Goal: Find specific page/section: Find specific page/section

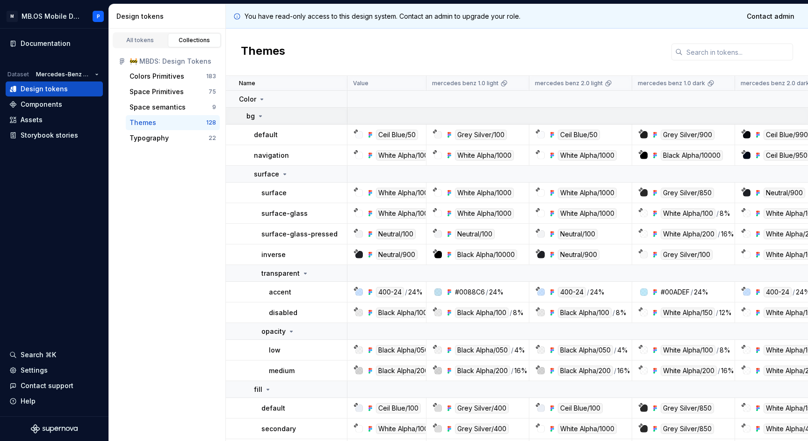
click at [257, 114] on icon at bounding box center [260, 115] width 7 height 7
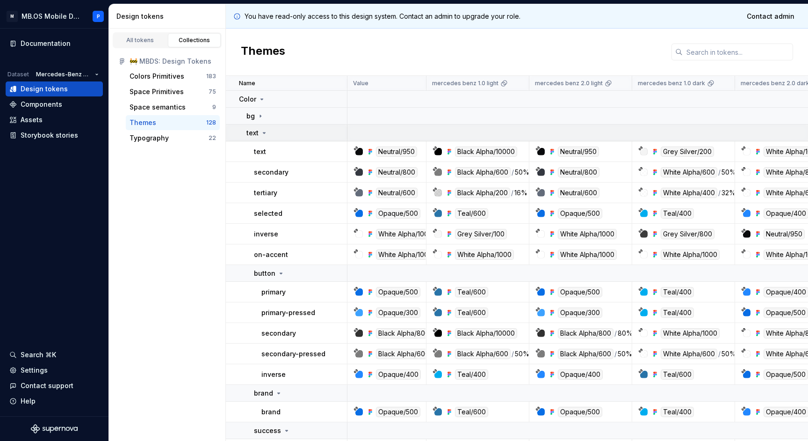
click at [262, 129] on div "text" at bounding box center [257, 132] width 22 height 9
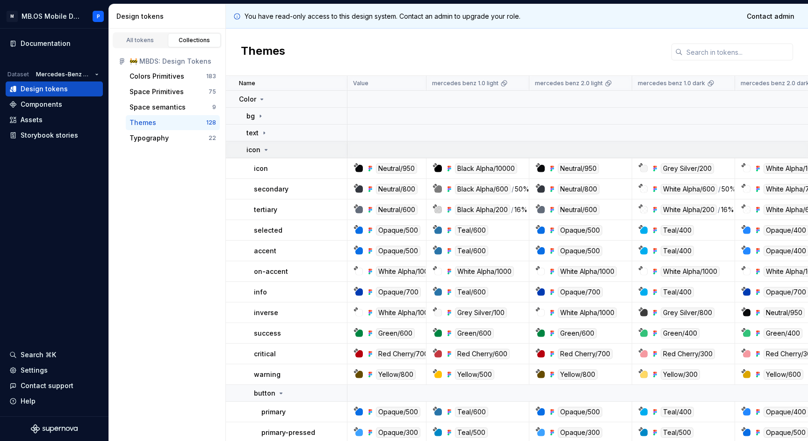
click at [265, 146] on icon at bounding box center [265, 149] width 7 height 7
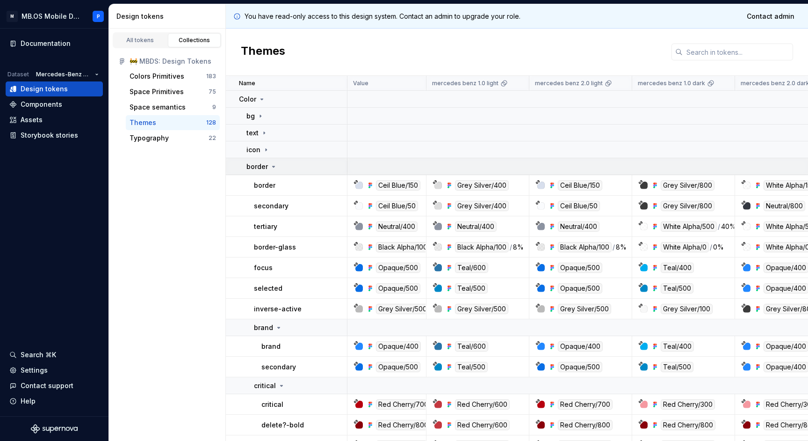
click at [271, 165] on icon at bounding box center [273, 166] width 7 height 7
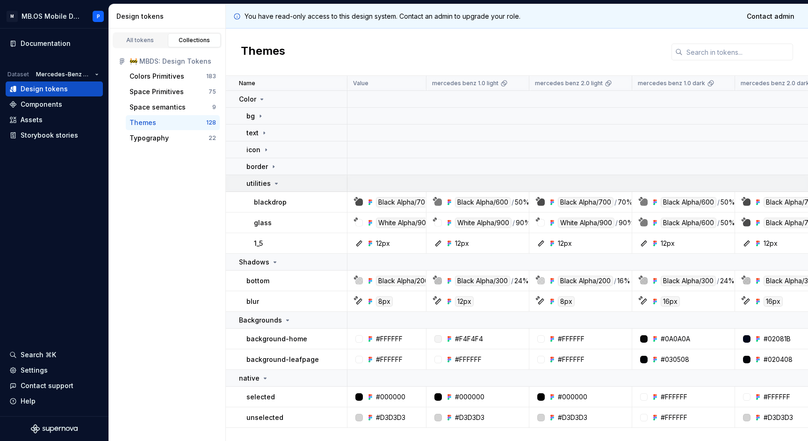
click at [274, 180] on icon at bounding box center [276, 183] width 7 height 7
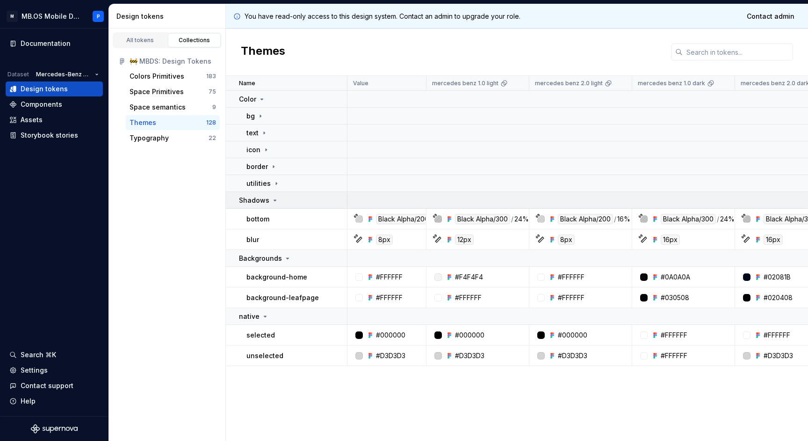
click at [275, 195] on div "Shadows" at bounding box center [259, 199] width 40 height 9
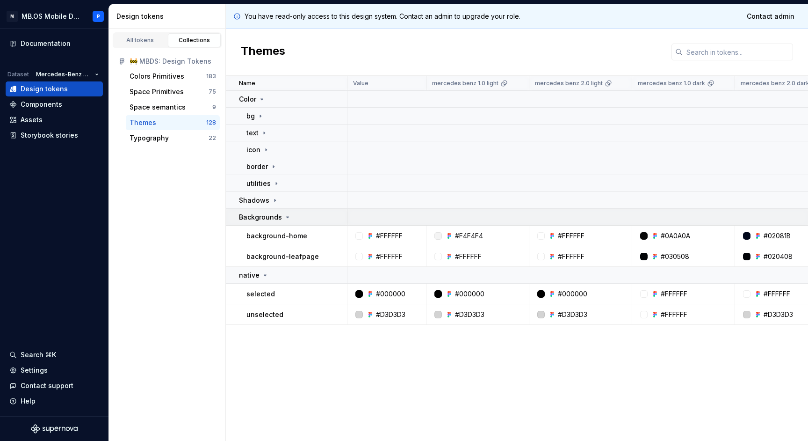
click at [279, 210] on td "Backgrounds" at bounding box center [287, 217] width 122 height 17
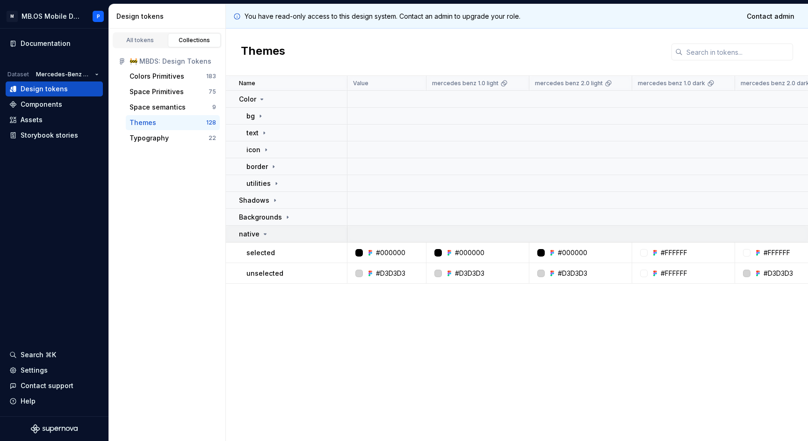
click at [283, 229] on div "native" at bounding box center [293, 233] width 108 height 9
